Goal: Task Accomplishment & Management: Manage account settings

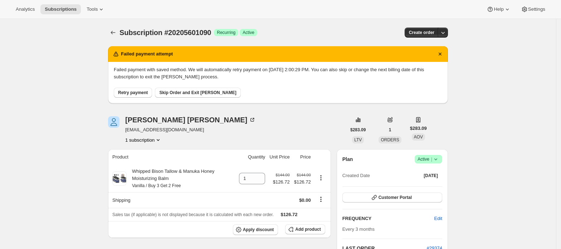
click at [425, 159] on span "Active |" at bounding box center [428, 159] width 22 height 7
click at [429, 174] on span "Pause subscription" at bounding box center [430, 173] width 39 height 5
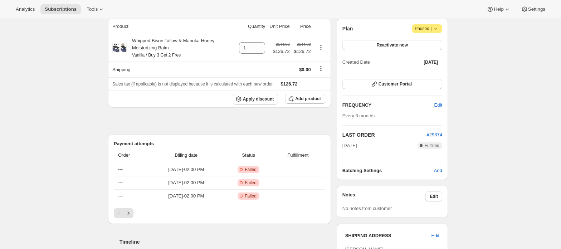
scroll to position [143, 0]
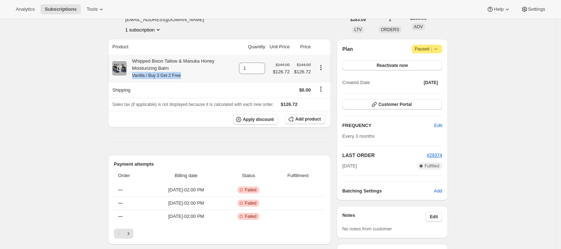
drag, startPoint x: 136, startPoint y: 76, endPoint x: 190, endPoint y: 76, distance: 54.3
click at [190, 76] on div "Whipped Bison Tallow & Manuka Honey Moisturizing Balm Vanilla / Buy 3 Get 2 Free" at bounding box center [181, 68] width 108 height 21
copy small "Vanilla / Buy 3 Get 2 Free"
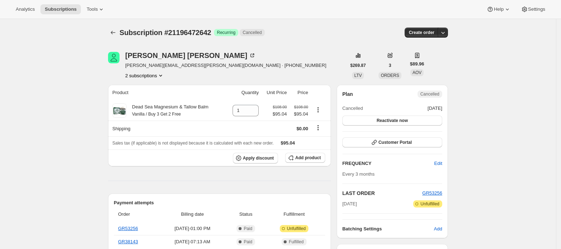
click at [143, 75] on button "2 subscriptions" at bounding box center [144, 75] width 39 height 7
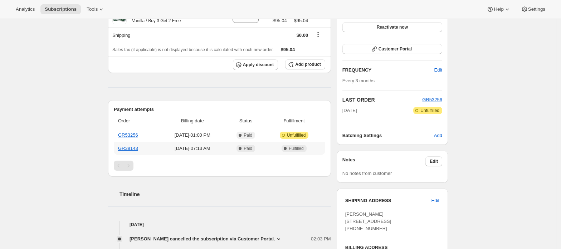
scroll to position [48, 0]
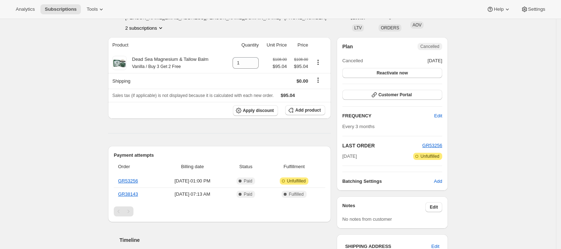
click at [152, 29] on button "2 subscriptions" at bounding box center [144, 27] width 39 height 7
click at [154, 38] on span "21196439874" at bounding box center [147, 41] width 50 height 7
